Goal: Transaction & Acquisition: Purchase product/service

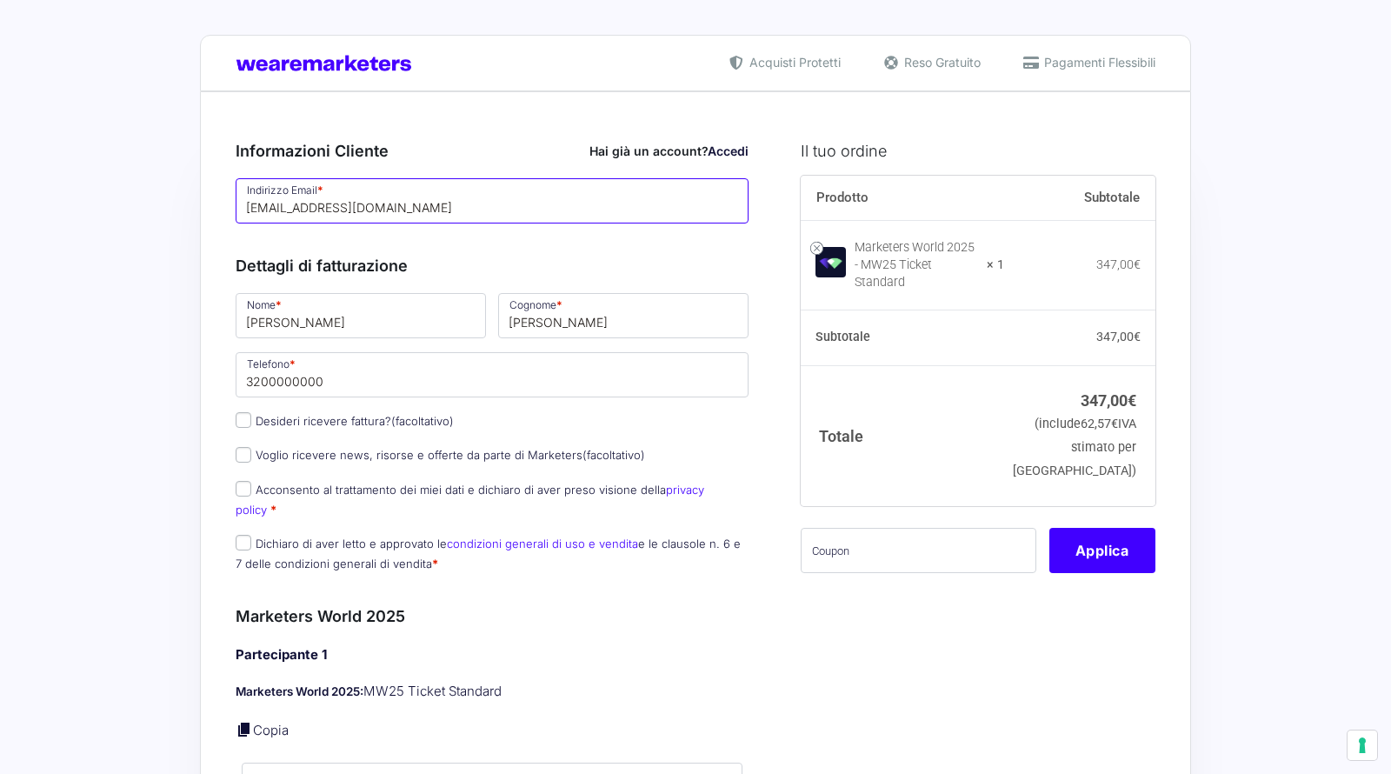
click at [493, 208] on input "[EMAIL_ADDRESS][DOMAIN_NAME]" at bounding box center [492, 200] width 513 height 45
paste input "[URL][DOMAIN_NAME]"
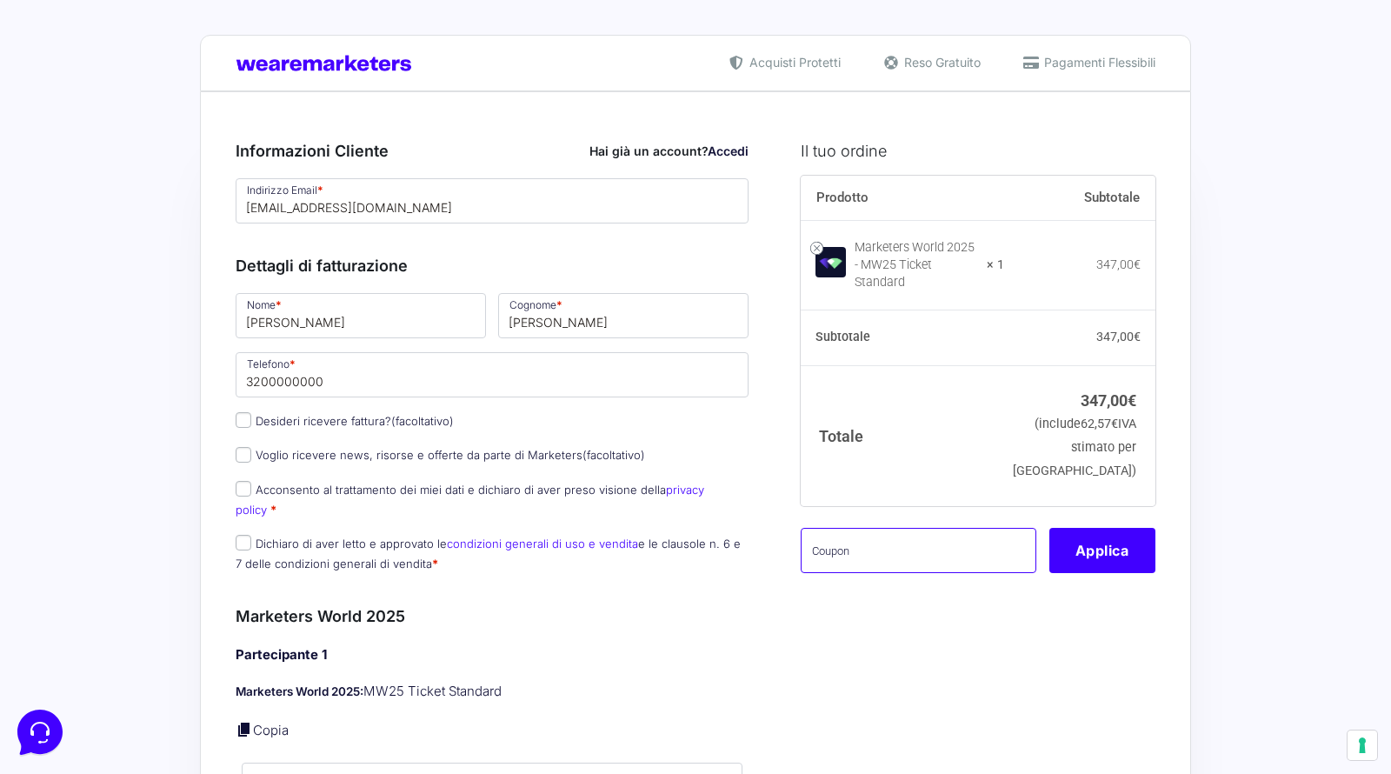
click at [919, 533] on input "text" at bounding box center [918, 550] width 236 height 45
click at [471, 210] on input "[EMAIL_ADDRESS][DOMAIN_NAME]" at bounding box center [492, 200] width 513 height 45
paste input "hohix11920@mogash"
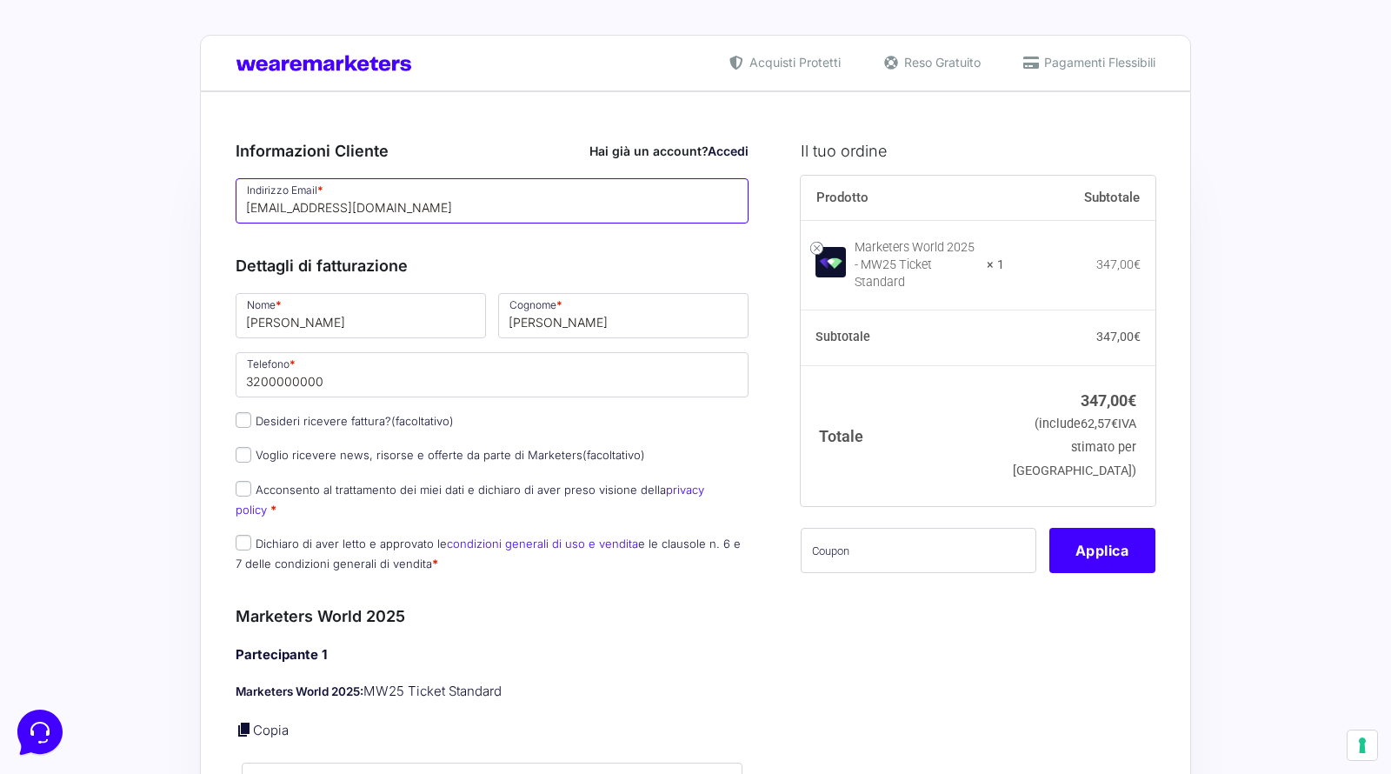
type input "[EMAIL_ADDRESS][DOMAIN_NAME]"
click at [953, 549] on input "text" at bounding box center [918, 550] width 236 height 45
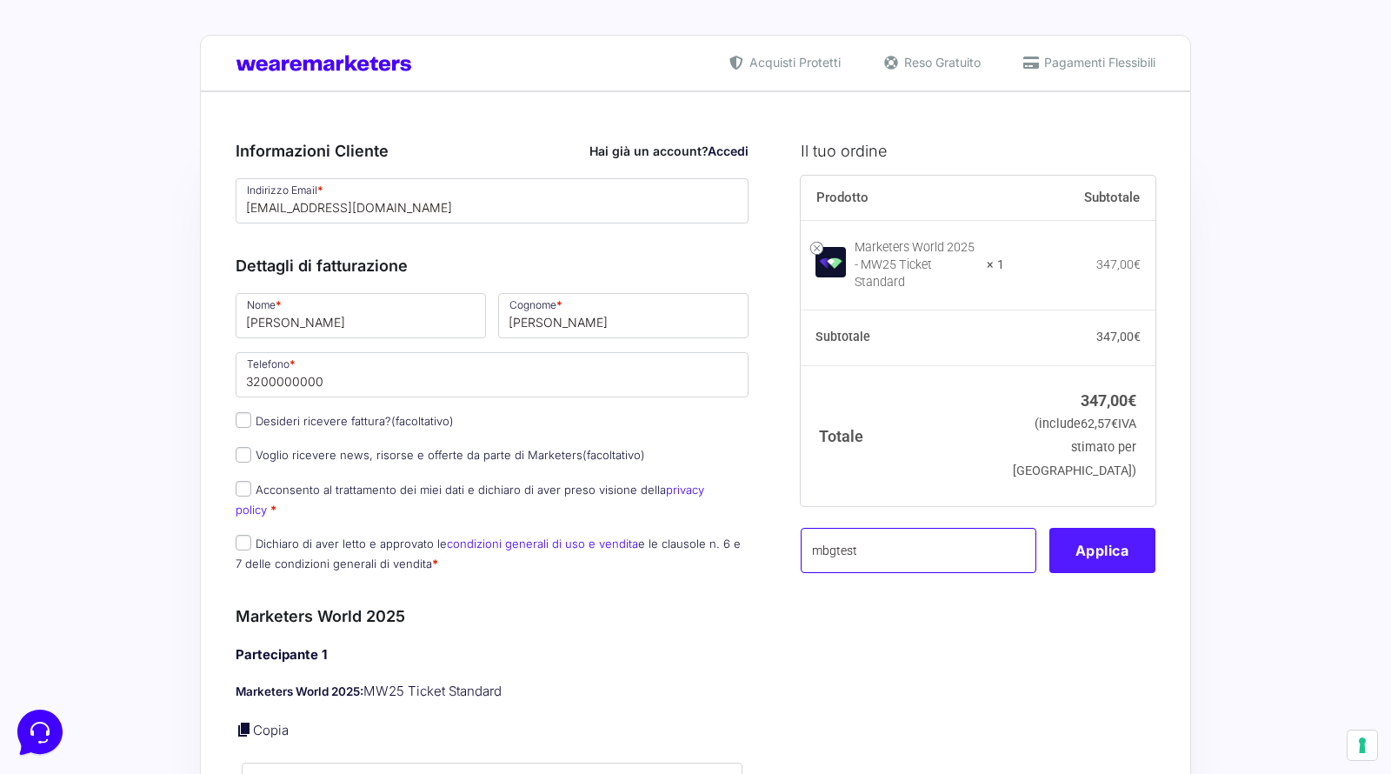
type input "mbgtest"
click at [1080, 544] on button "Applica" at bounding box center [1102, 550] width 106 height 45
click at [1113, 531] on button "Applica" at bounding box center [1102, 550] width 106 height 45
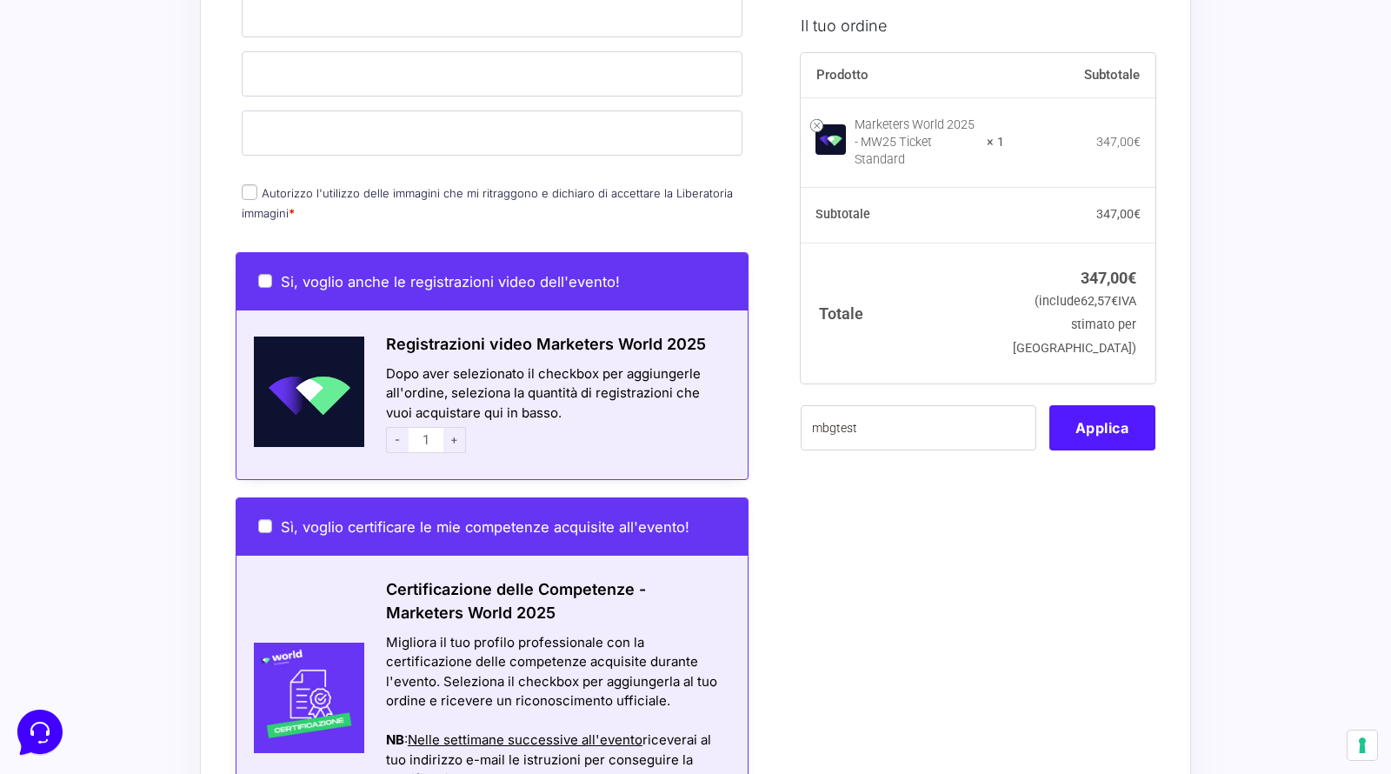
scroll to position [310, 0]
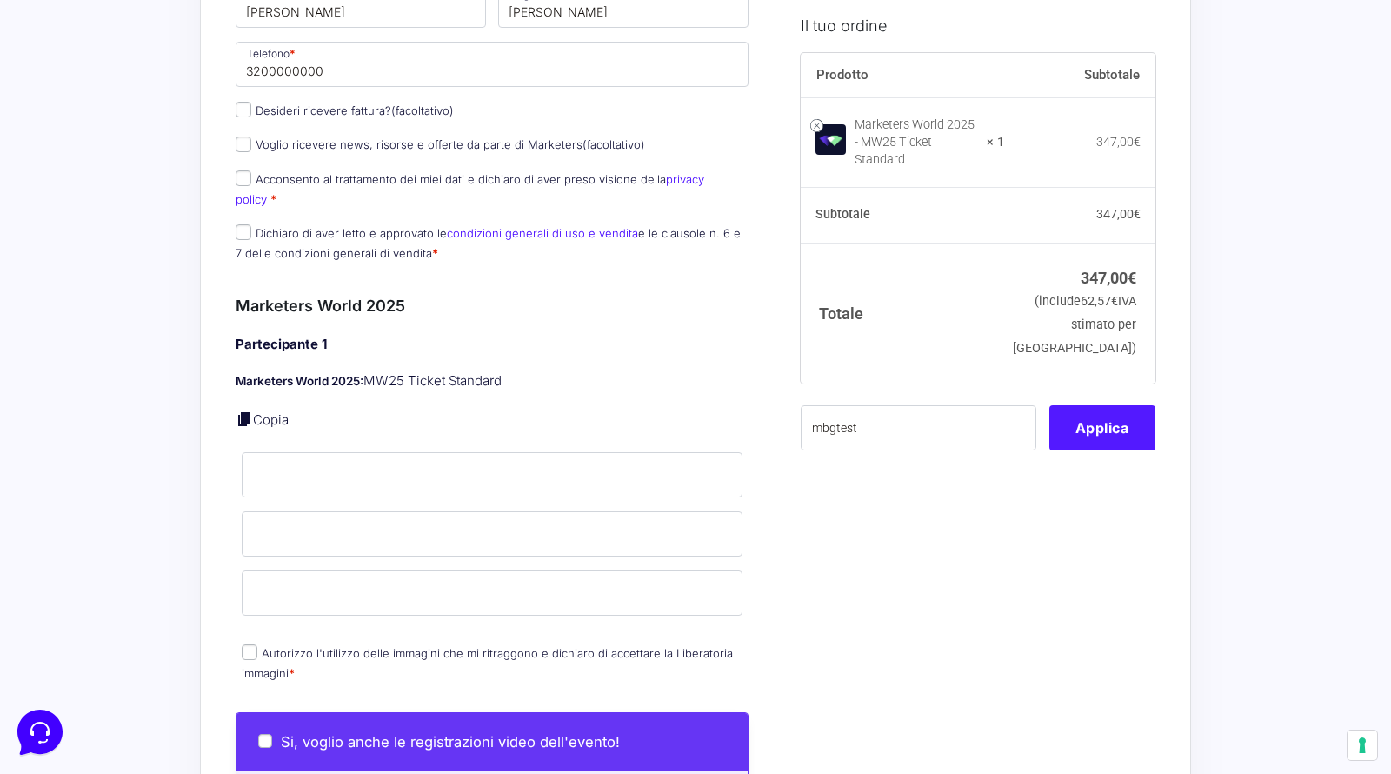
click at [1126, 405] on button "Applica" at bounding box center [1102, 426] width 106 height 45
